Goal: Information Seeking & Learning: Understand process/instructions

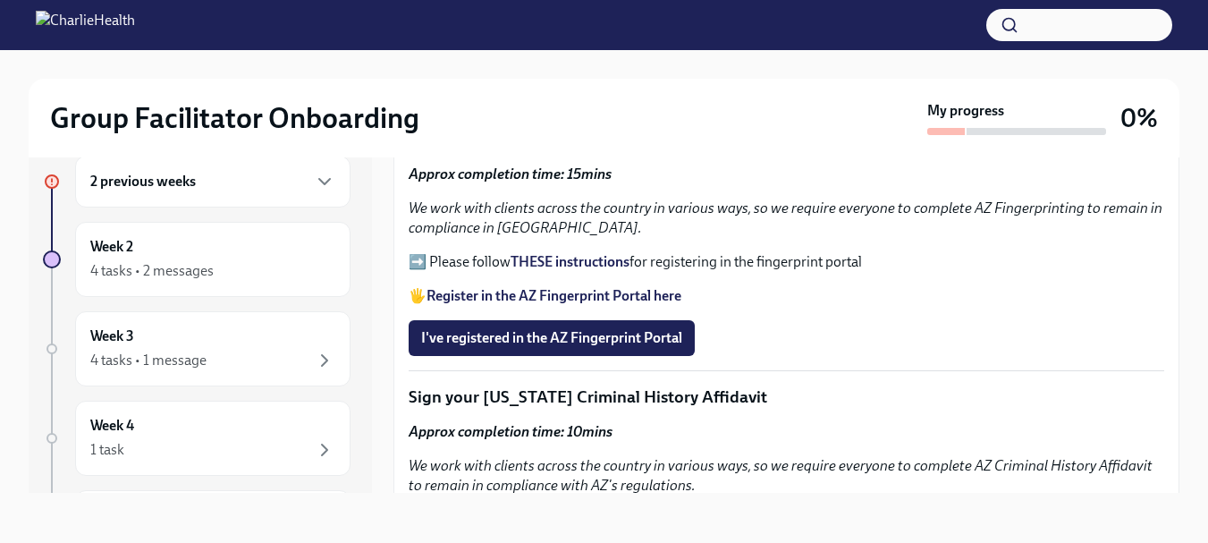
scroll to position [1877, 0]
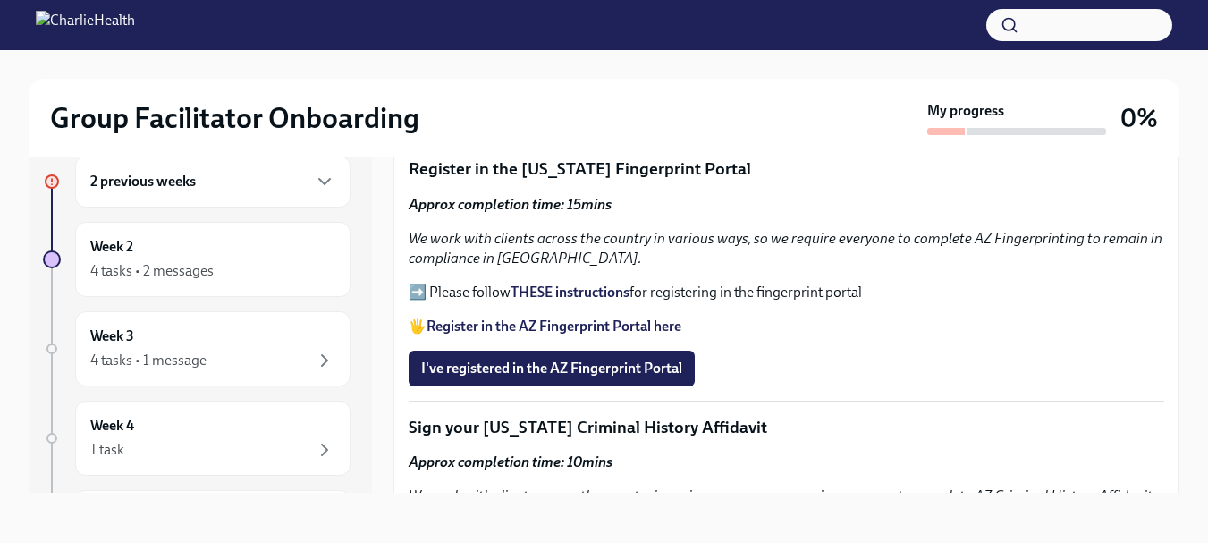
click at [551, 283] on strong "THESE instructions" at bounding box center [569, 291] width 119 height 17
click at [544, 359] on span "I've registered in the AZ Fingerprint Portal" at bounding box center [551, 368] width 261 height 18
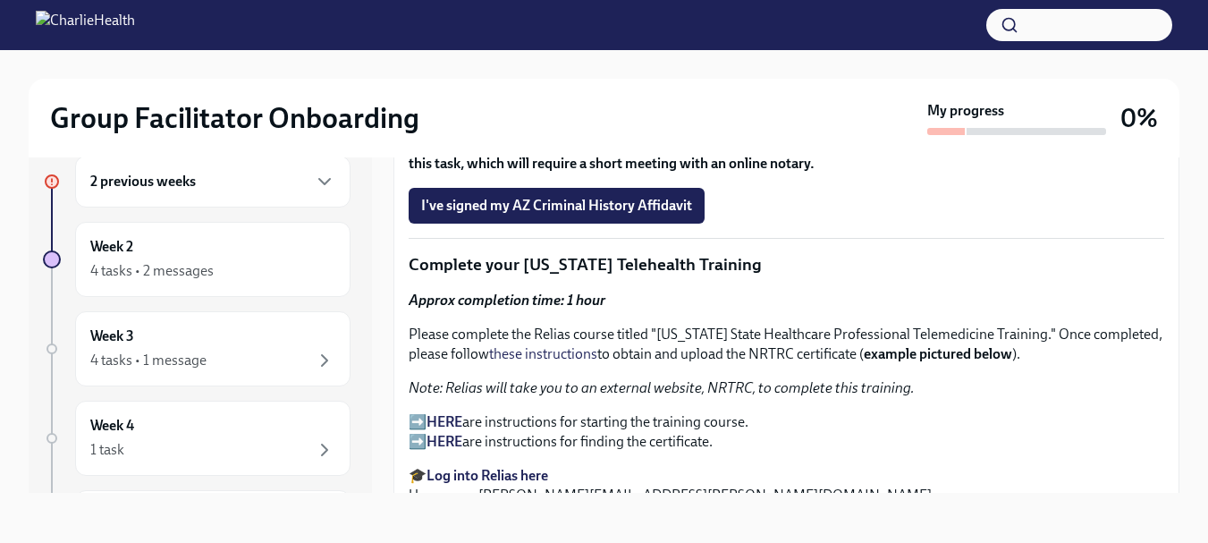
scroll to position [2414, 0]
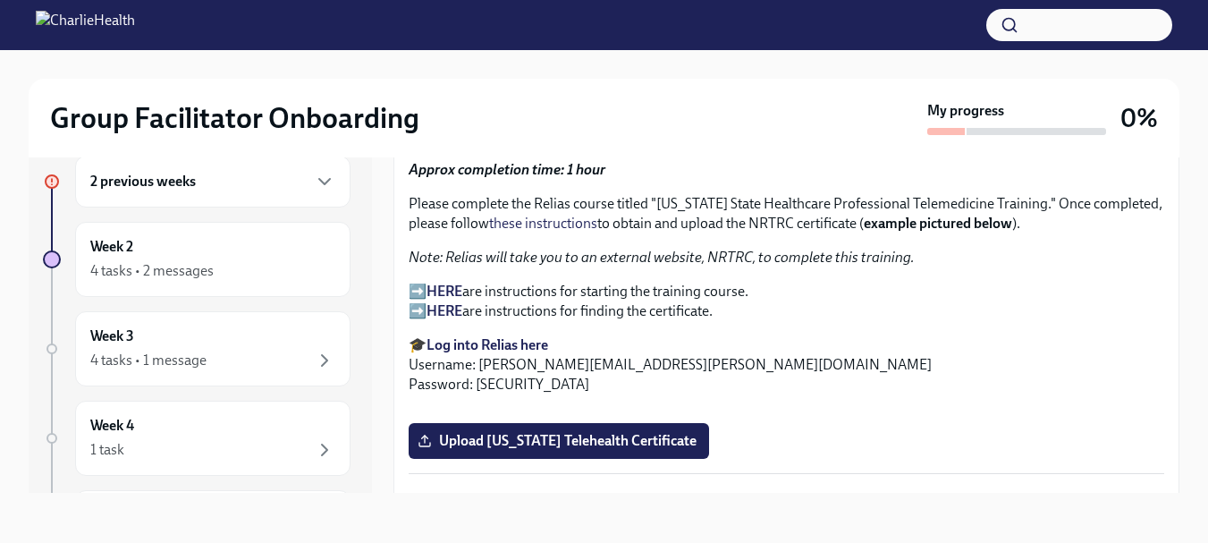
click at [468, 249] on em "Note: Relias will take you to an external website, NRTRC, to complete this trai…" at bounding box center [662, 257] width 506 height 17
click at [485, 338] on strong "Log into Relias here" at bounding box center [487, 344] width 122 height 17
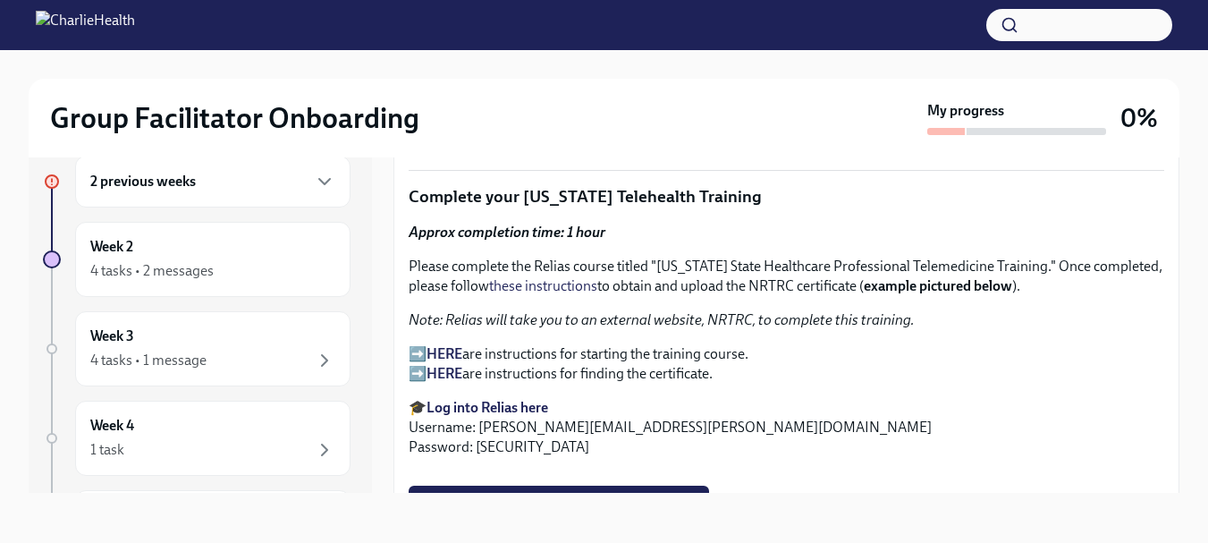
scroll to position [2325, 0]
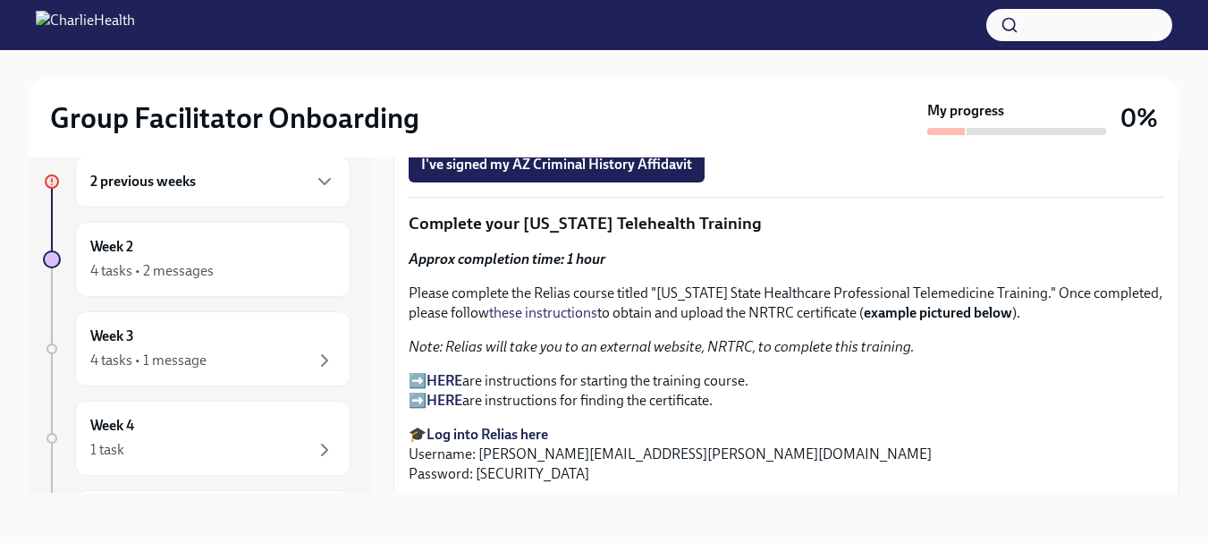
click at [419, 372] on p "➡️ HERE are instructions for starting the training course. ➡️ HERE are instruct…" at bounding box center [786, 390] width 755 height 39
click at [447, 372] on strong "HERE" at bounding box center [444, 380] width 36 height 17
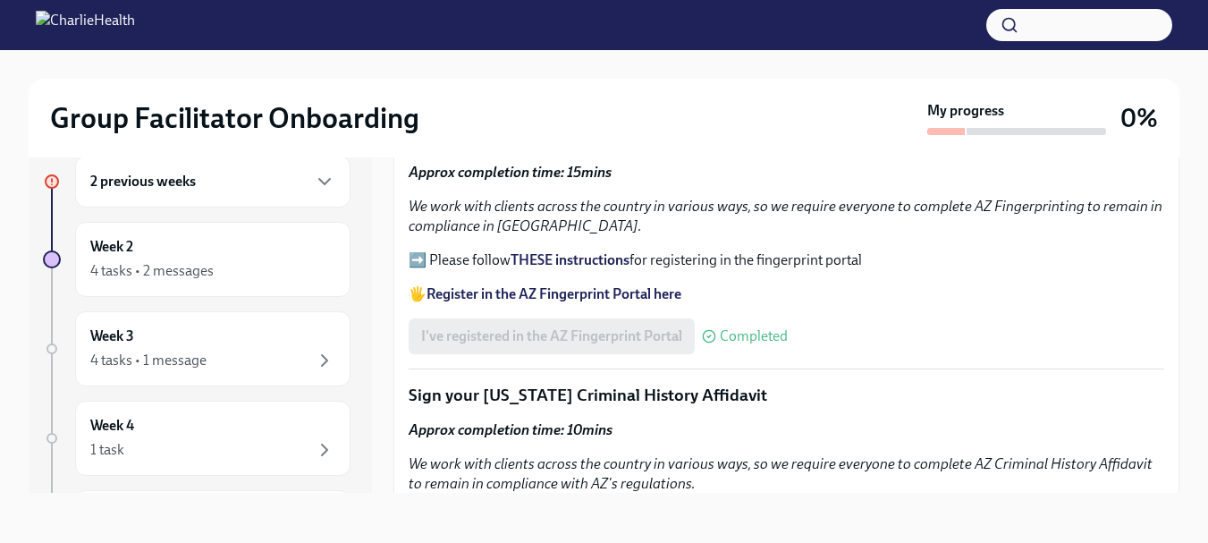
scroll to position [1852, 0]
